Goal: Task Accomplishment & Management: Check status

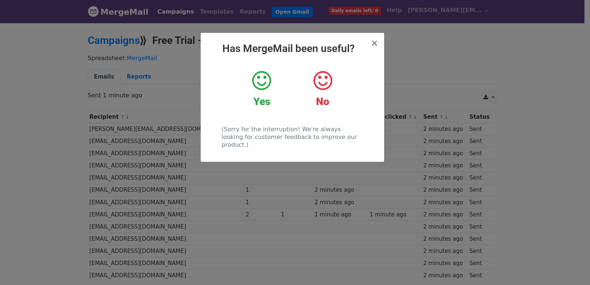
drag, startPoint x: 130, startPoint y: 93, endPoint x: 131, endPoint y: 96, distance: 4.1
click at [130, 92] on div "× Has MergeMail been useful? Yes No (Sorry for the interruption! We're always l…" at bounding box center [295, 153] width 590 height 263
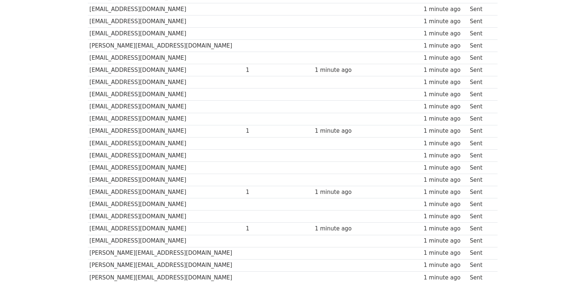
scroll to position [514, 0]
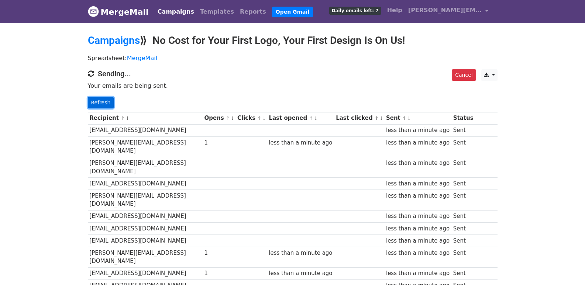
click at [110, 106] on link "Refresh" at bounding box center [101, 102] width 26 height 11
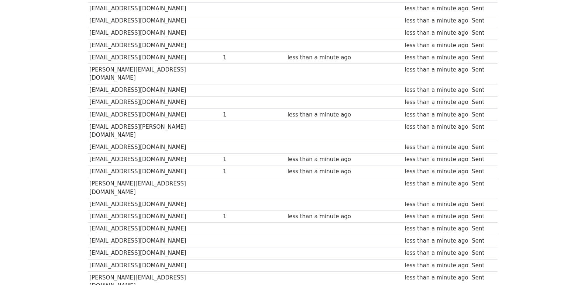
scroll to position [514, 0]
